Goal: Check status: Check status

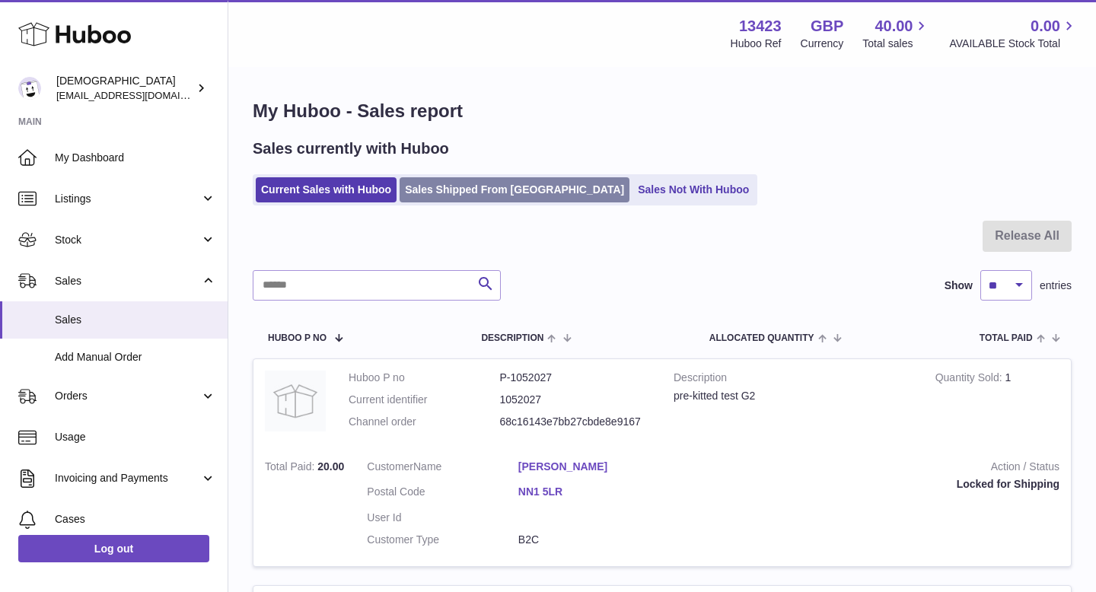
click at [457, 194] on link "Sales Shipped From [GEOGRAPHIC_DATA]" at bounding box center [514, 189] width 230 height 25
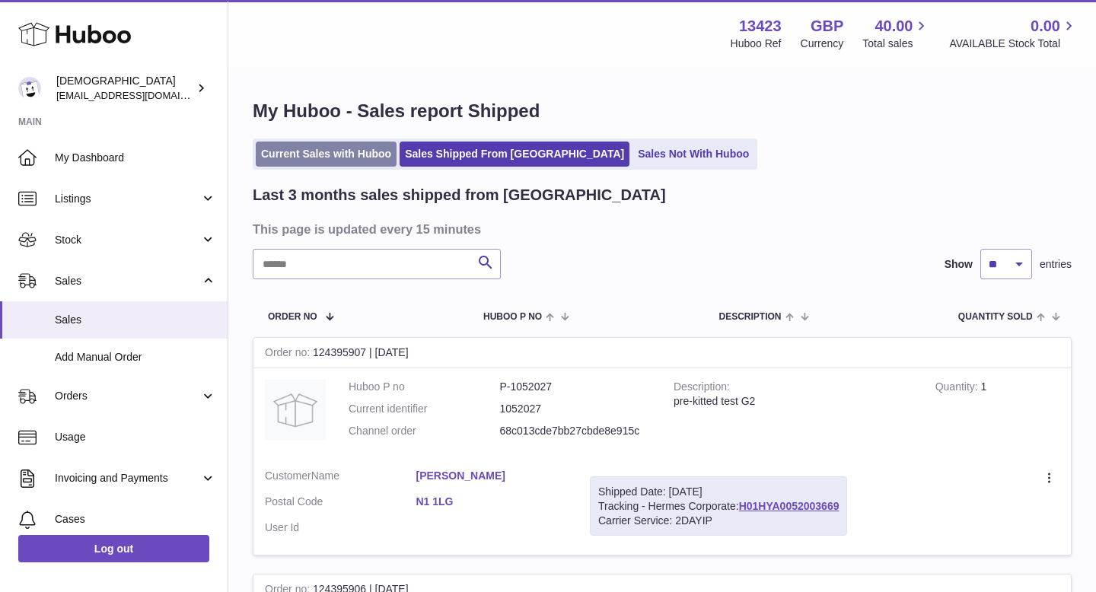
click at [364, 164] on link "Current Sales with Huboo" at bounding box center [326, 154] width 141 height 25
